Goal: Information Seeking & Learning: Compare options

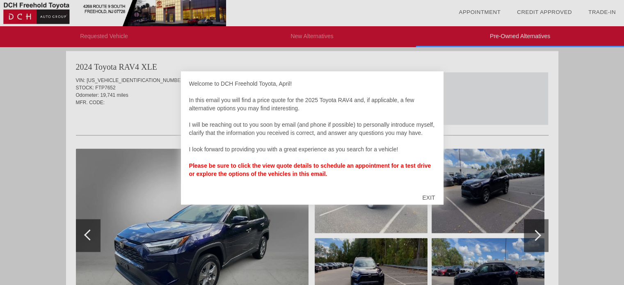
scroll to position [1510, 0]
click at [427, 194] on div "EXIT" at bounding box center [428, 197] width 29 height 25
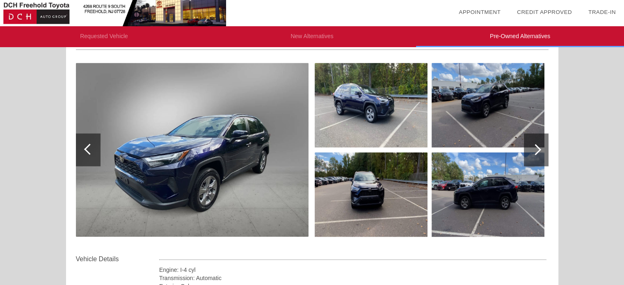
scroll to position [1592, 0]
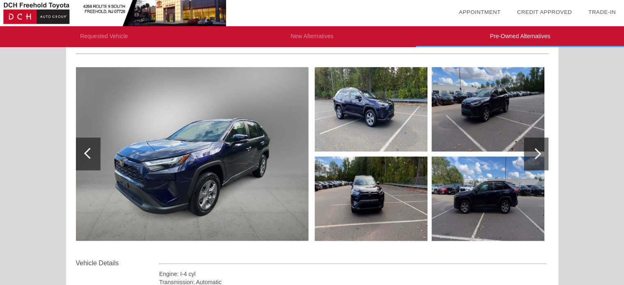
click at [536, 155] on div at bounding box center [535, 154] width 11 height 11
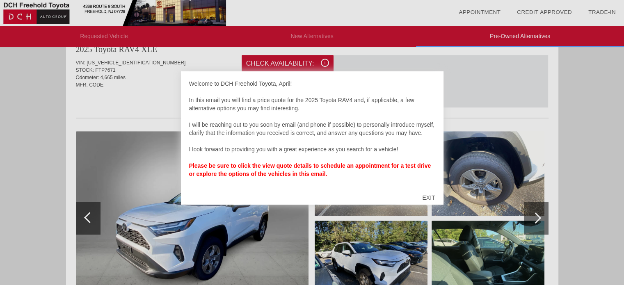
scroll to position [520, 0]
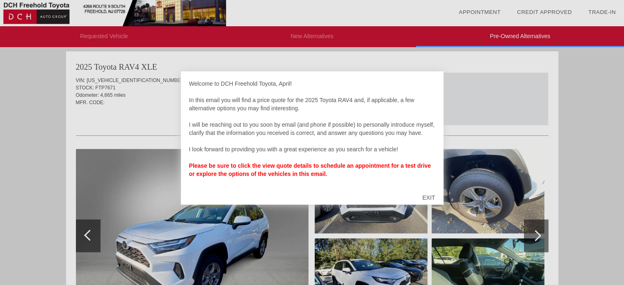
scroll to position [505, 0]
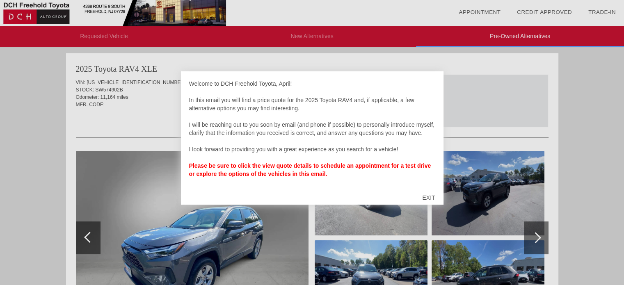
click at [431, 196] on div "EXIT" at bounding box center [428, 197] width 29 height 25
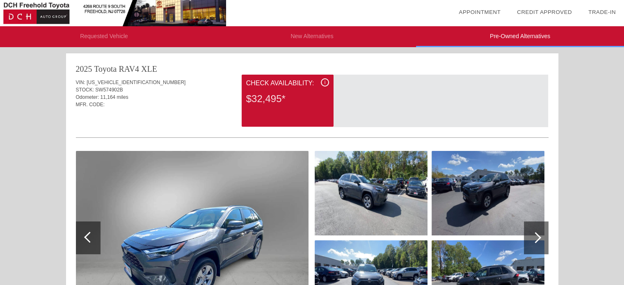
click at [538, 233] on div at bounding box center [536, 238] width 25 height 33
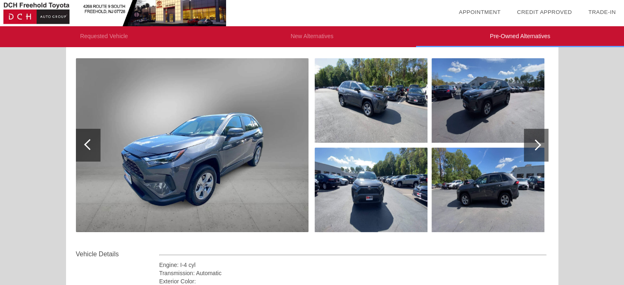
scroll to position [92, 0]
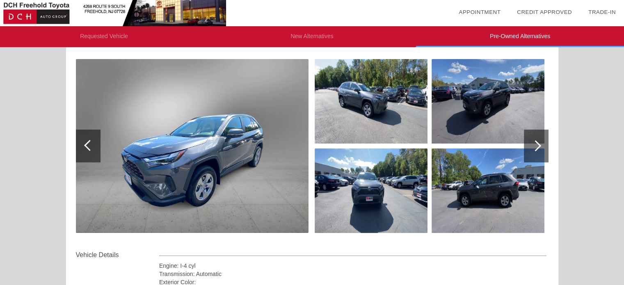
click at [450, 193] on img at bounding box center [488, 191] width 113 height 85
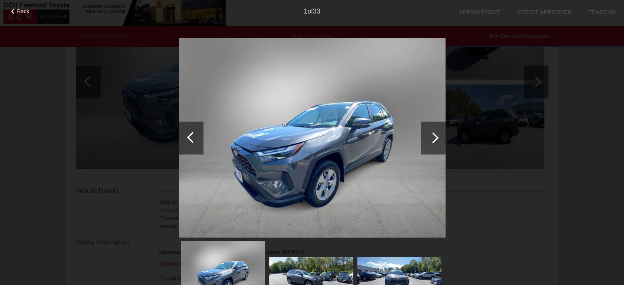
scroll to position [149, 0]
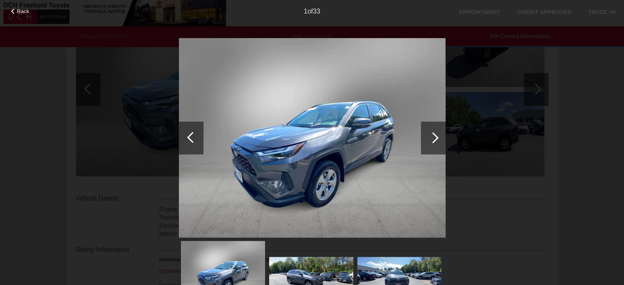
click at [434, 137] on div at bounding box center [432, 137] width 11 height 11
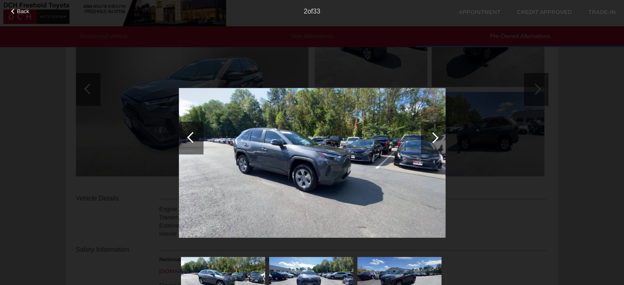
click at [434, 137] on div at bounding box center [432, 137] width 11 height 11
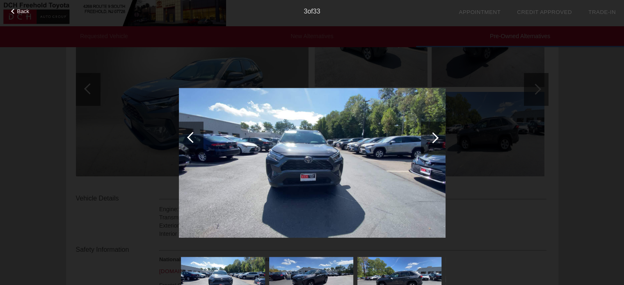
click at [434, 137] on div at bounding box center [432, 137] width 11 height 11
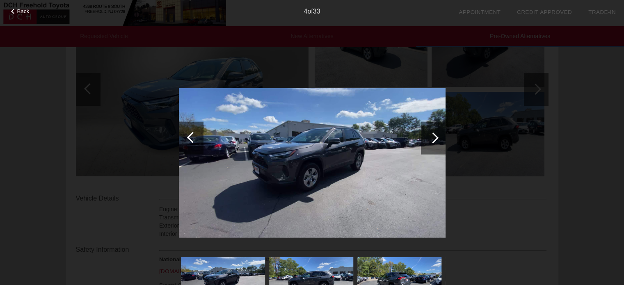
click at [434, 137] on div at bounding box center [432, 137] width 11 height 11
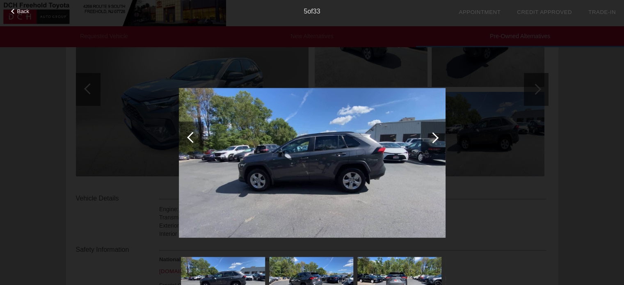
click at [434, 137] on div at bounding box center [432, 137] width 11 height 11
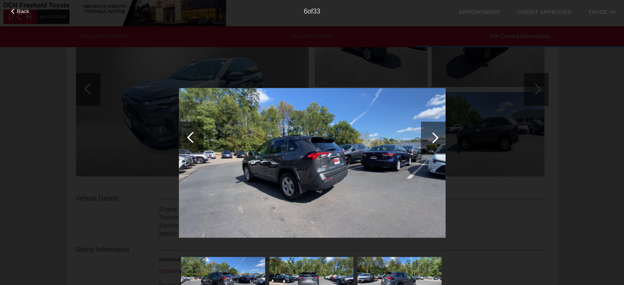
click at [434, 137] on div at bounding box center [432, 137] width 11 height 11
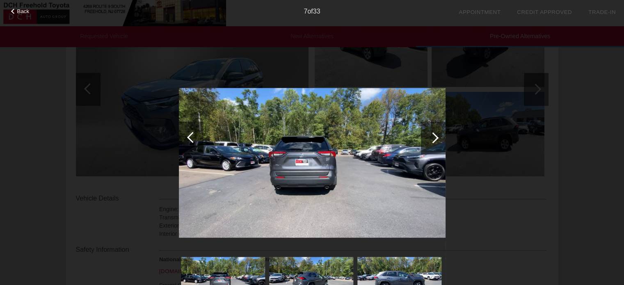
click at [432, 136] on div at bounding box center [432, 137] width 11 height 11
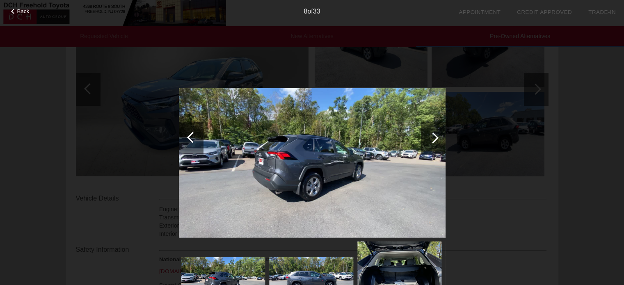
click at [432, 136] on div at bounding box center [432, 137] width 11 height 11
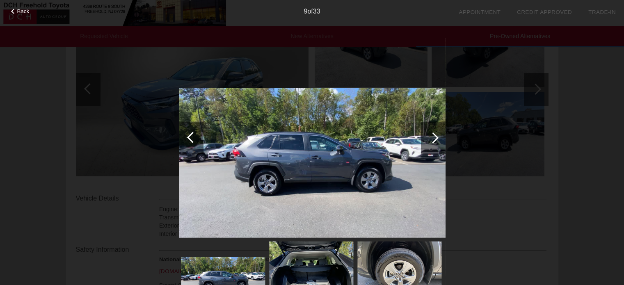
click at [432, 136] on div at bounding box center [432, 137] width 11 height 11
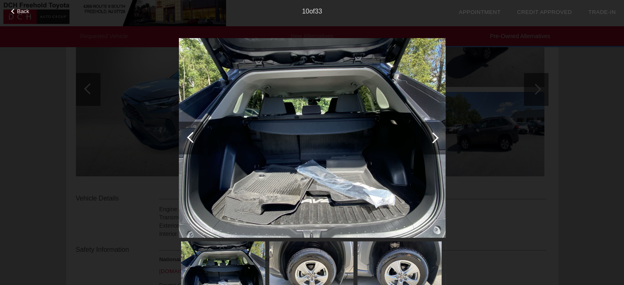
click at [432, 136] on div at bounding box center [432, 137] width 11 height 11
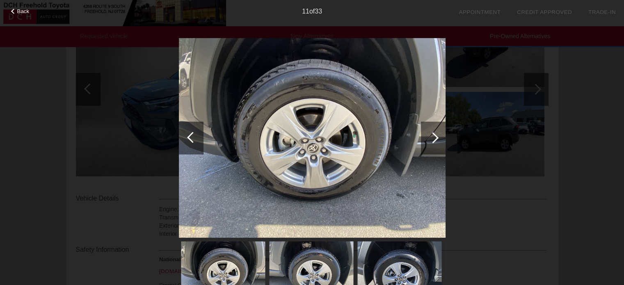
click at [432, 136] on div at bounding box center [432, 137] width 11 height 11
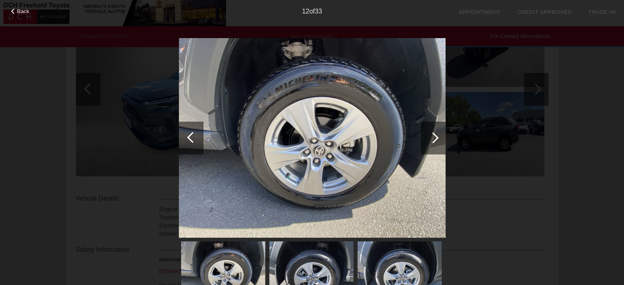
click at [191, 138] on div at bounding box center [192, 137] width 11 height 11
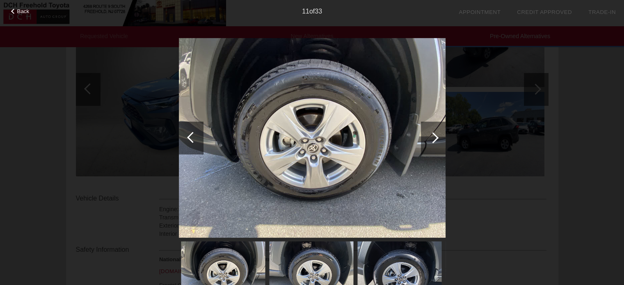
click at [444, 132] on div at bounding box center [433, 137] width 25 height 33
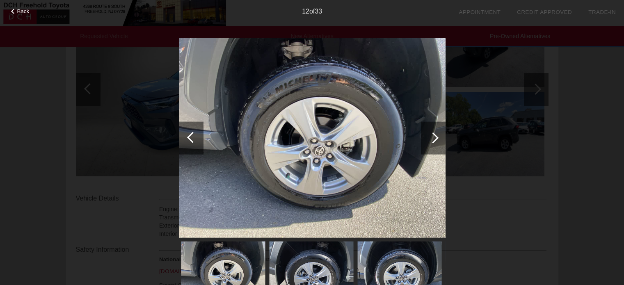
click at [444, 132] on div at bounding box center [433, 137] width 25 height 33
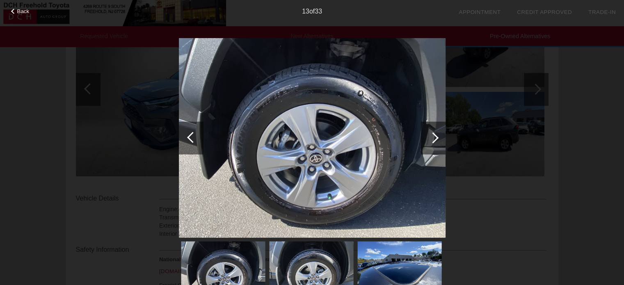
click at [444, 132] on div at bounding box center [433, 137] width 25 height 33
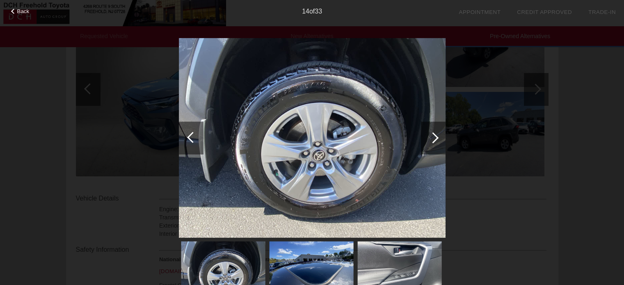
click at [444, 132] on div at bounding box center [433, 137] width 25 height 33
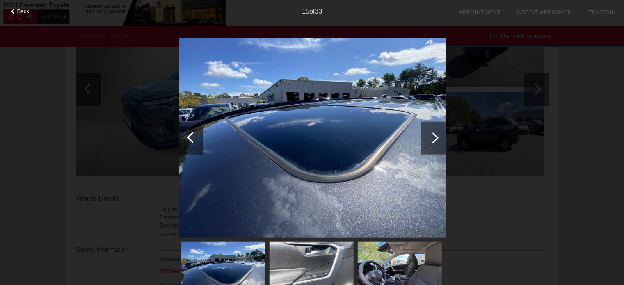
click at [444, 132] on div at bounding box center [433, 137] width 25 height 33
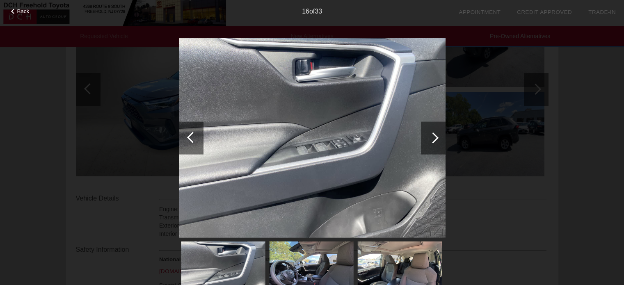
click at [444, 132] on div at bounding box center [433, 137] width 25 height 33
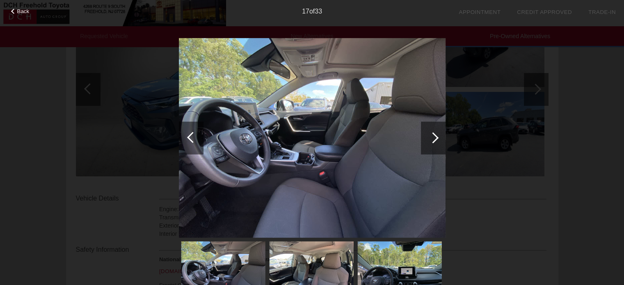
click at [444, 132] on div at bounding box center [433, 137] width 25 height 33
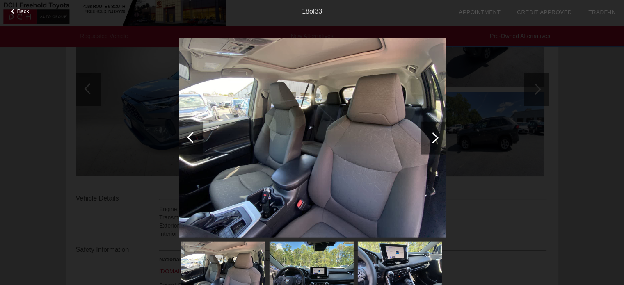
click at [444, 132] on div at bounding box center [433, 137] width 25 height 33
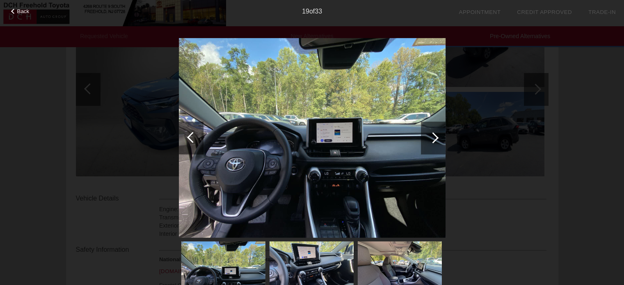
click at [444, 132] on div at bounding box center [433, 137] width 25 height 33
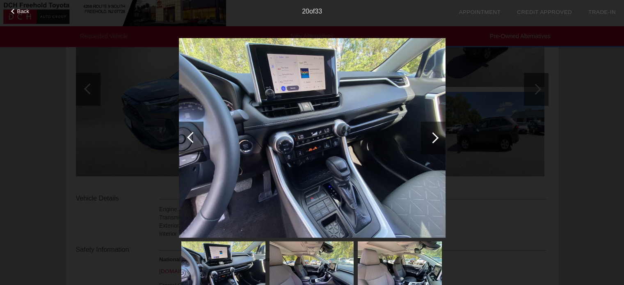
click at [444, 132] on div at bounding box center [433, 137] width 25 height 33
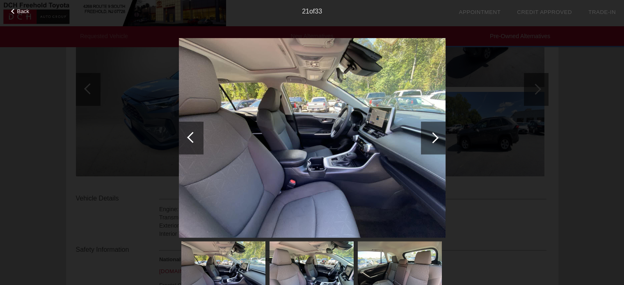
click at [18, 12] on span "Back" at bounding box center [23, 11] width 12 height 6
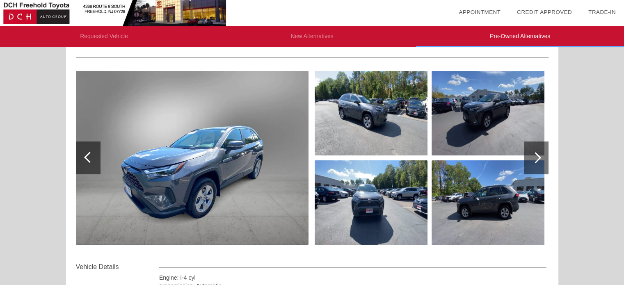
scroll to position [0, 0]
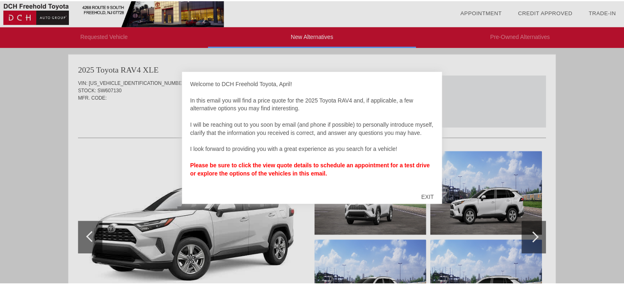
scroll to position [2, 0]
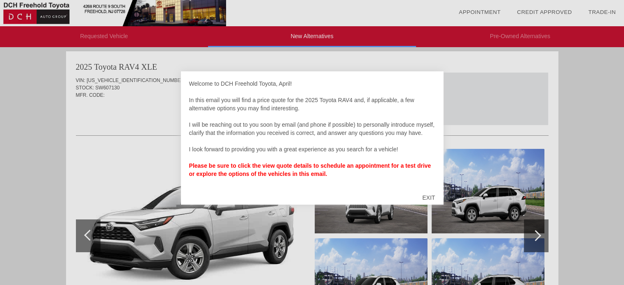
click at [430, 197] on div "EXIT" at bounding box center [428, 197] width 29 height 25
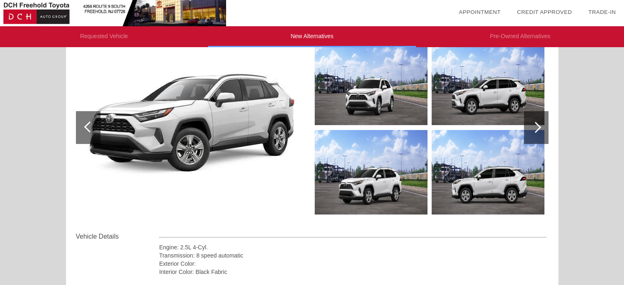
scroll to position [0, 0]
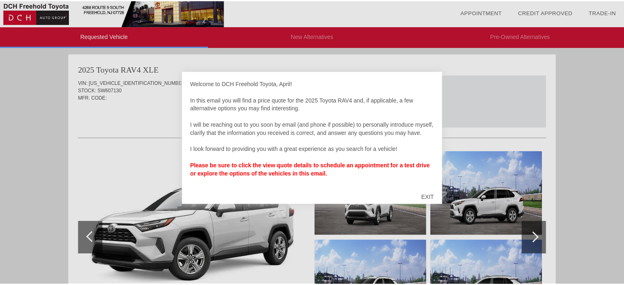
scroll to position [505, 0]
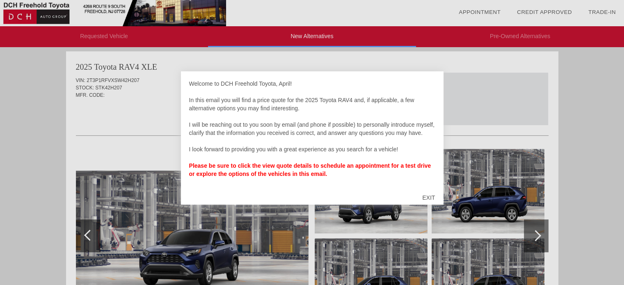
click at [433, 195] on div "EXIT" at bounding box center [428, 197] width 29 height 25
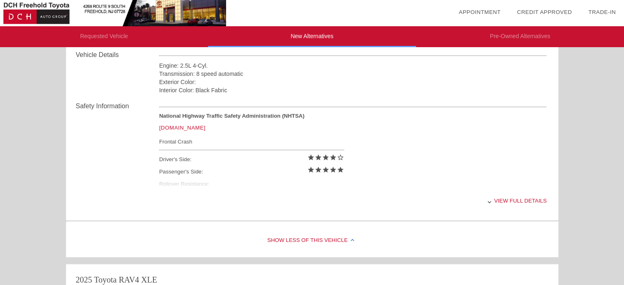
scroll to position [795, 0]
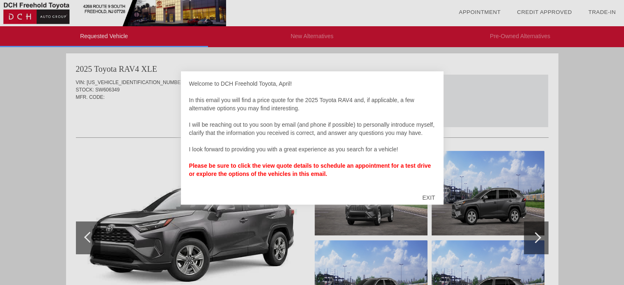
click at [429, 200] on div "EXIT" at bounding box center [428, 197] width 29 height 25
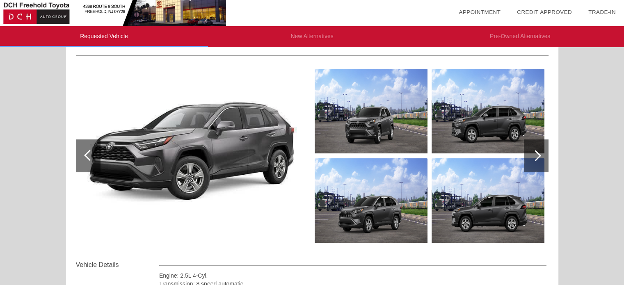
scroll to position [83, 0]
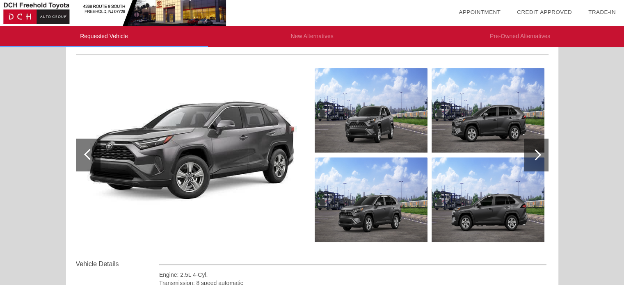
click at [529, 164] on div at bounding box center [536, 155] width 25 height 33
click at [533, 157] on div at bounding box center [535, 154] width 11 height 11
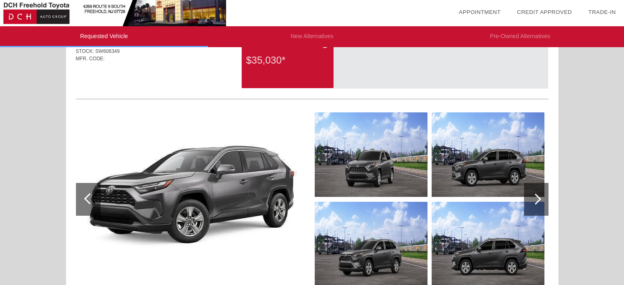
scroll to position [0, 0]
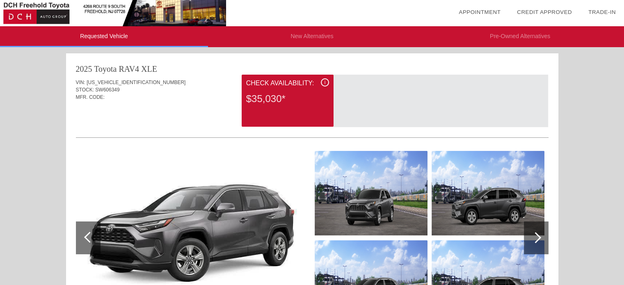
click at [325, 82] on span "i" at bounding box center [325, 83] width 1 height 6
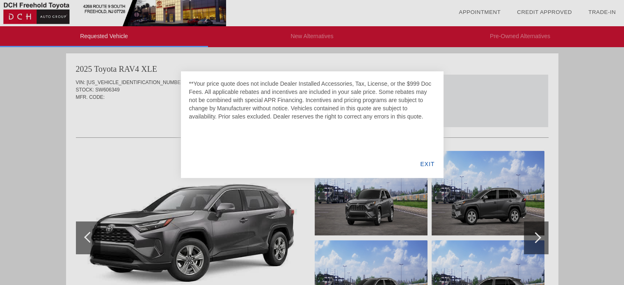
click at [426, 161] on div "EXIT" at bounding box center [427, 164] width 32 height 28
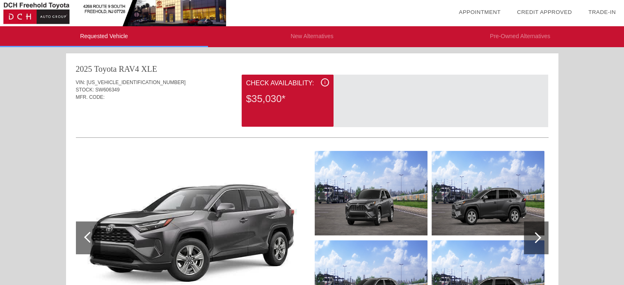
click at [330, 85] on div "i Check Availability: $35,030*" at bounding box center [288, 101] width 92 height 52
click at [325, 84] on span "i" at bounding box center [325, 83] width 1 height 6
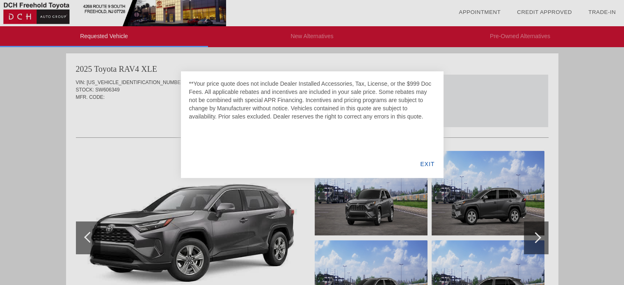
click at [429, 162] on div "EXIT" at bounding box center [427, 164] width 32 height 28
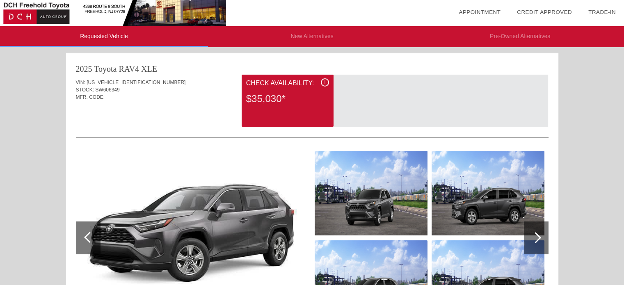
click at [199, 106] on div "VIN: [US_VEHICLE_IDENTIFICATION_NUMBER] STOCK: SW606349 MFR. CODE:" at bounding box center [312, 94] width 473 height 39
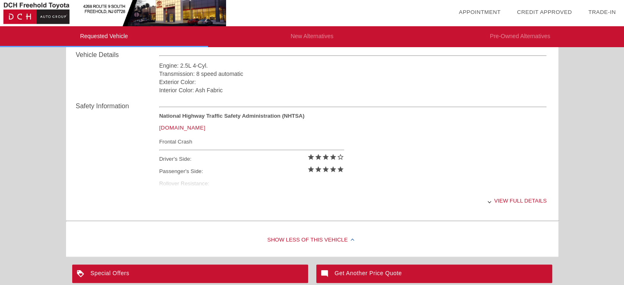
scroll to position [293, 0]
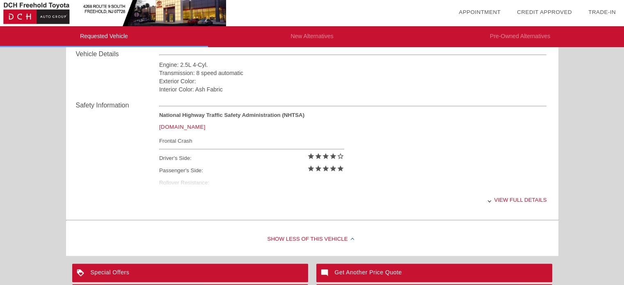
click at [499, 201] on div "View full details" at bounding box center [353, 200] width 388 height 20
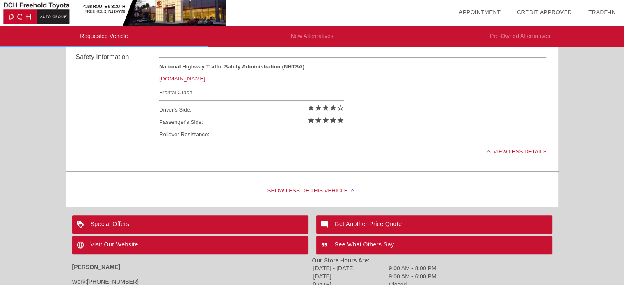
scroll to position [343, 0]
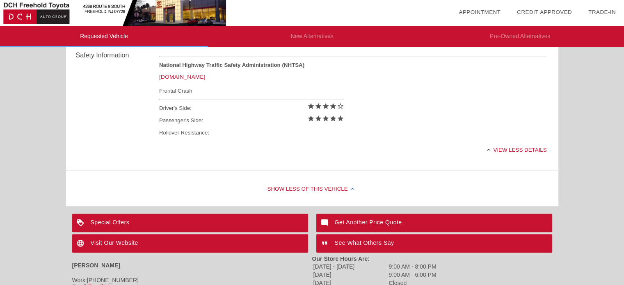
click at [298, 34] on li "New Alternatives" at bounding box center [312, 36] width 208 height 21
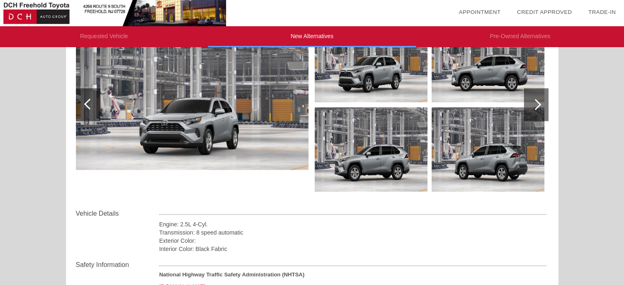
scroll to position [1316, 0]
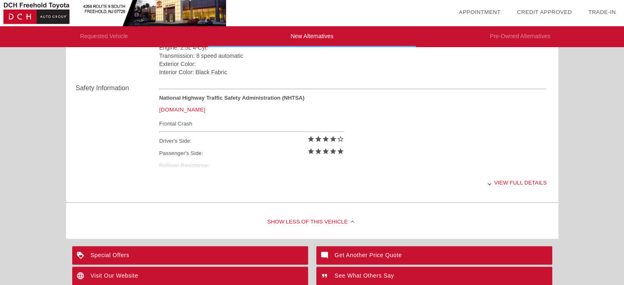
click at [510, 47] on li "Pre-Owned Alternatives" at bounding box center [520, 36] width 208 height 21
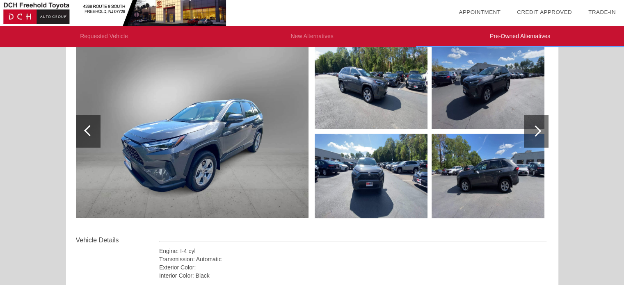
scroll to position [109, 0]
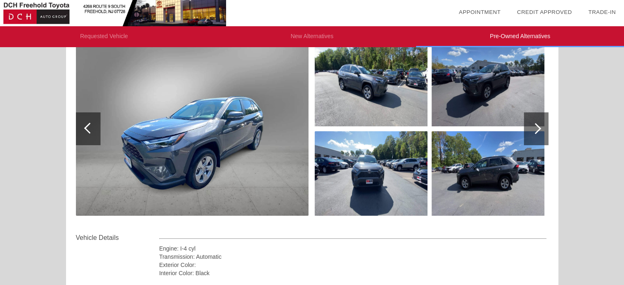
click at [533, 132] on div at bounding box center [535, 128] width 11 height 11
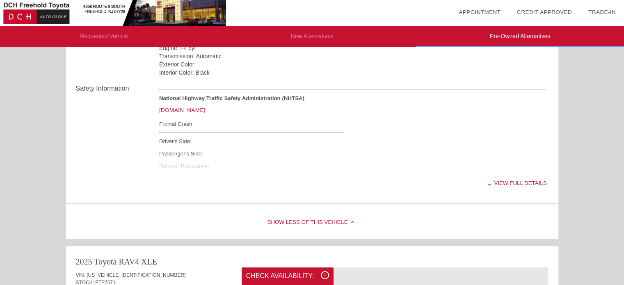
scroll to position [310, 0]
click at [501, 178] on div "View full details" at bounding box center [353, 183] width 388 height 20
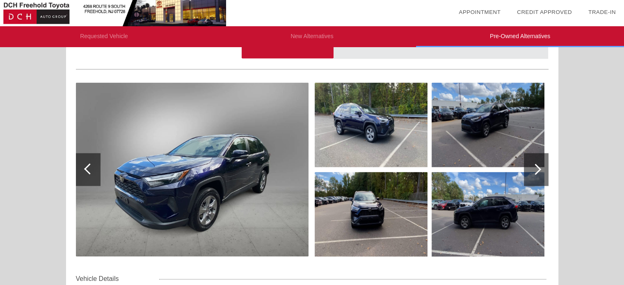
scroll to position [1572, 0]
